Goal: Information Seeking & Learning: Learn about a topic

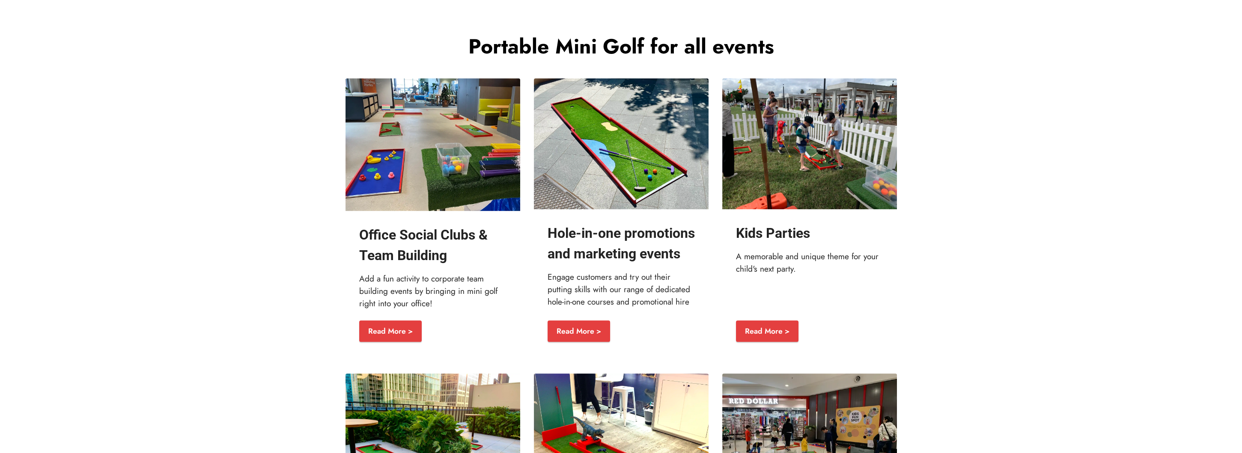
scroll to position [1156, 0]
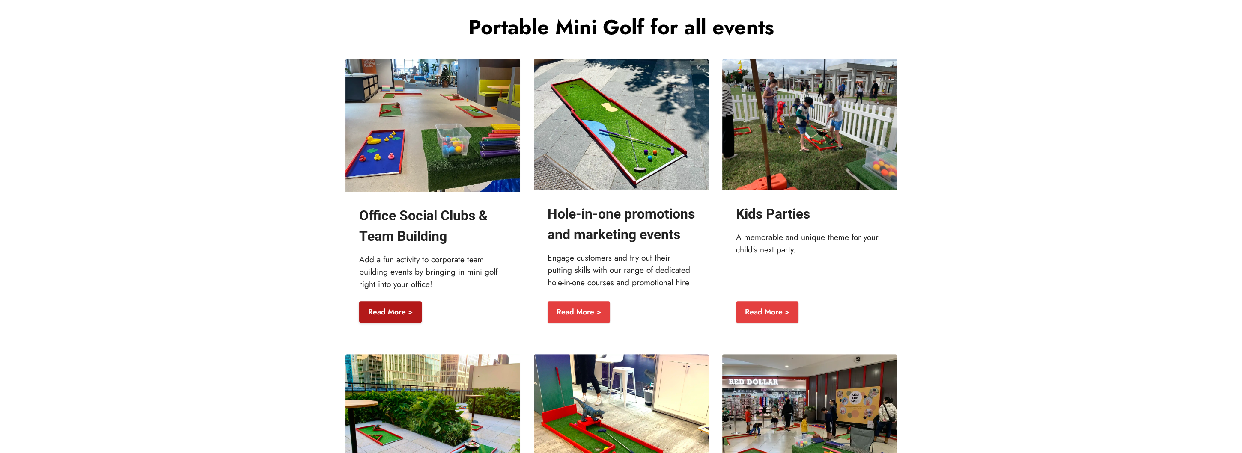
click at [387, 308] on link "Read More >" at bounding box center [390, 311] width 62 height 21
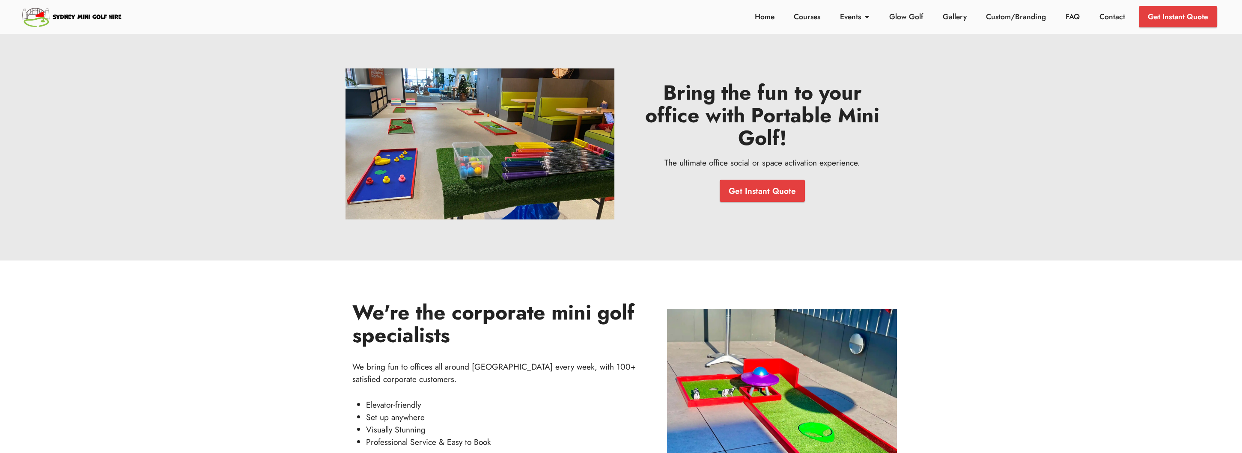
click at [693, 205] on div "Get Instant Quote" at bounding box center [762, 191] width 250 height 30
click at [173, 57] on section "Bring the fun to your office with Portable Mini Golf! The ultimate office socia…" at bounding box center [621, 130] width 1242 height 261
click at [760, 193] on link "Get Instant Quote" at bounding box center [762, 191] width 85 height 22
click at [947, 15] on link "Gallery" at bounding box center [954, 16] width 29 height 11
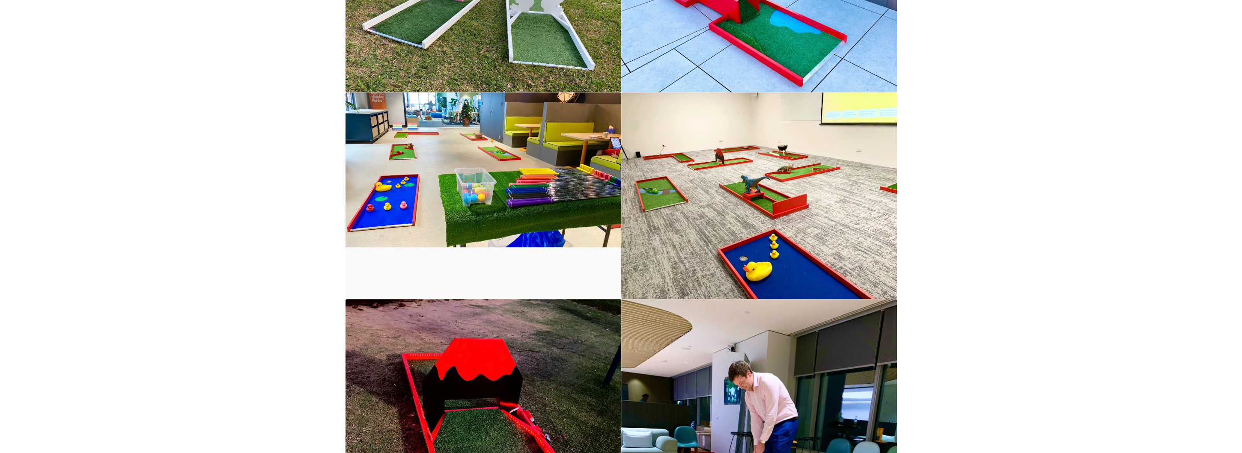
scroll to position [942, 0]
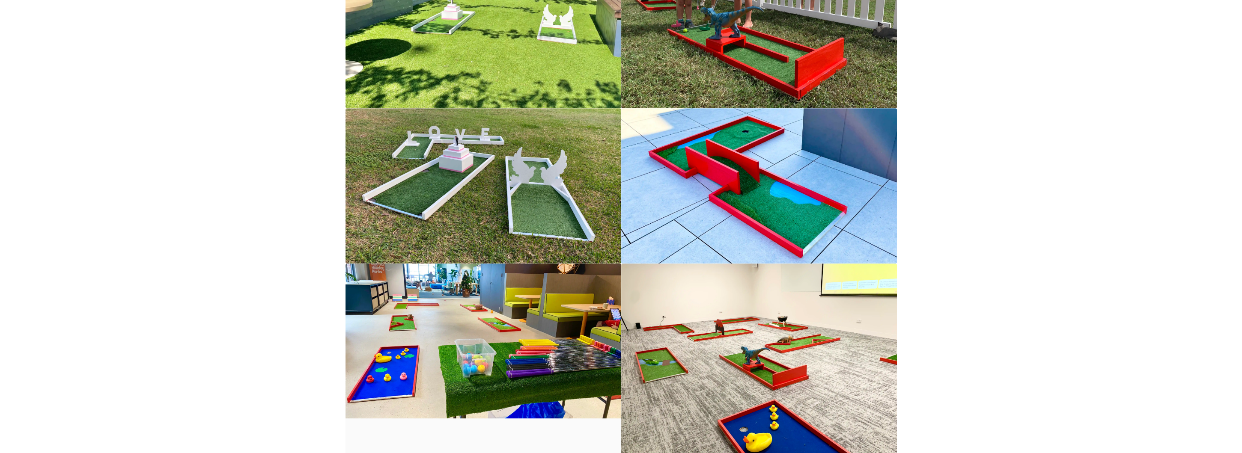
click at [717, 165] on img at bounding box center [759, 185] width 276 height 155
drag, startPoint x: 191, startPoint y: 1, endPoint x: 108, endPoint y: 143, distance: 164.2
